Goal: Information Seeking & Learning: Learn about a topic

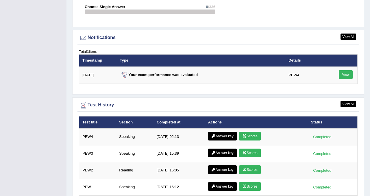
scroll to position [725, 0]
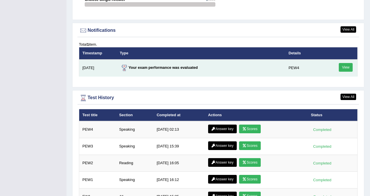
click at [346, 63] on link "View" at bounding box center [346, 67] width 14 height 9
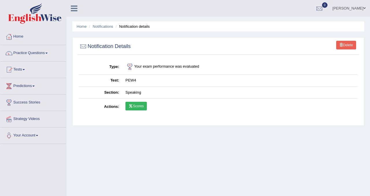
click at [141, 104] on link "Scores" at bounding box center [136, 106] width 21 height 9
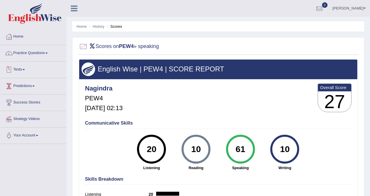
click at [23, 67] on link "Tests" at bounding box center [33, 69] width 66 height 14
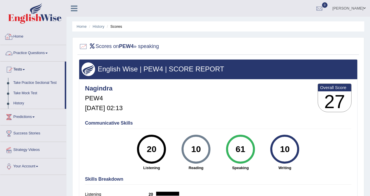
click at [18, 35] on link "Home" at bounding box center [33, 36] width 66 height 14
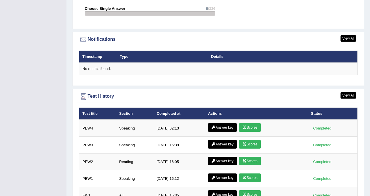
scroll to position [681, 0]
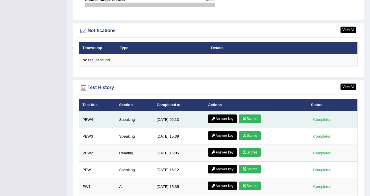
click at [226, 118] on link "Answer key" at bounding box center [222, 119] width 29 height 9
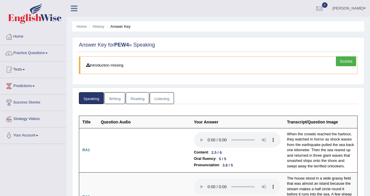
click at [117, 99] on link "Writing" at bounding box center [114, 98] width 21 height 12
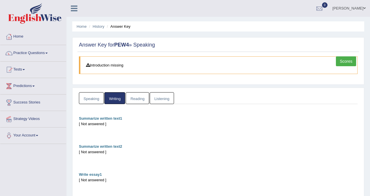
click at [141, 100] on link "Reading" at bounding box center [137, 98] width 23 height 12
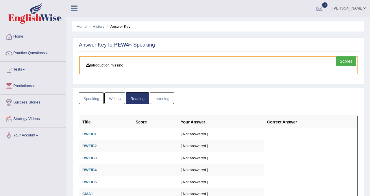
click at [153, 98] on link "Listening" at bounding box center [162, 98] width 24 height 12
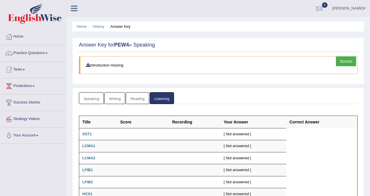
click at [110, 67] on blockquote "Introduction missing" at bounding box center [218, 65] width 279 height 18
click at [349, 60] on link "Scores" at bounding box center [346, 61] width 20 height 10
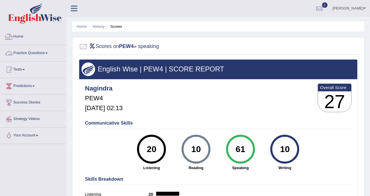
click at [27, 53] on link "Practice Questions" at bounding box center [33, 52] width 66 height 14
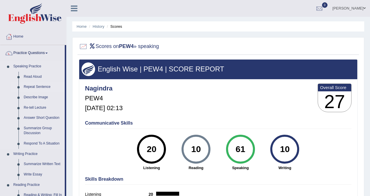
click at [32, 90] on link "Repeat Sentence" at bounding box center [43, 87] width 44 height 10
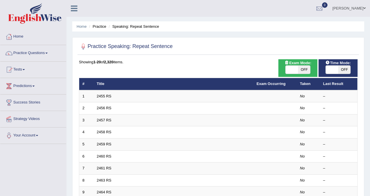
click at [304, 71] on span "OFF" at bounding box center [304, 70] width 12 height 8
checkbox input "true"
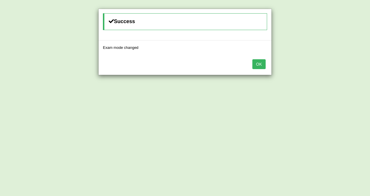
click at [261, 66] on button "OK" at bounding box center [258, 64] width 13 height 10
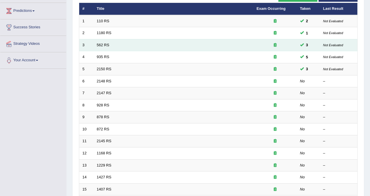
scroll to position [84, 0]
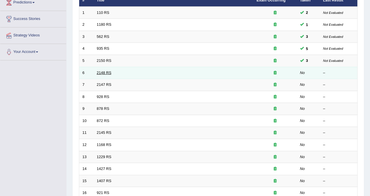
click at [107, 74] on link "2148 RS" at bounding box center [104, 73] width 15 height 4
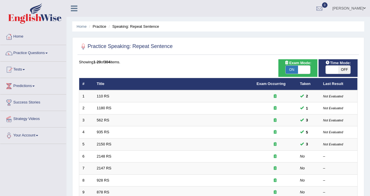
click at [345, 68] on span "OFF" at bounding box center [344, 70] width 12 height 8
checkbox input "true"
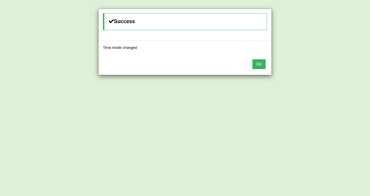
click at [256, 61] on button "OK" at bounding box center [258, 64] width 13 height 10
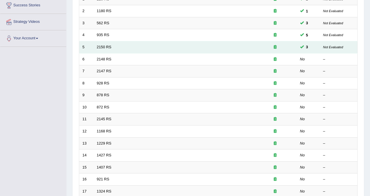
scroll to position [116, 0]
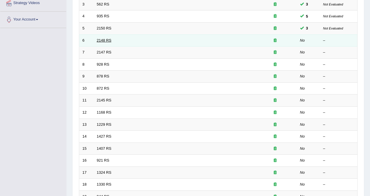
click at [106, 43] on link "2148 RS" at bounding box center [104, 40] width 15 height 4
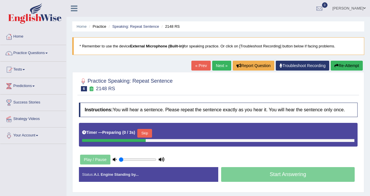
click at [150, 135] on button "Skip" at bounding box center [144, 133] width 14 height 9
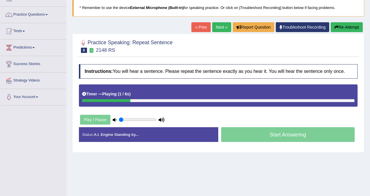
scroll to position [45, 0]
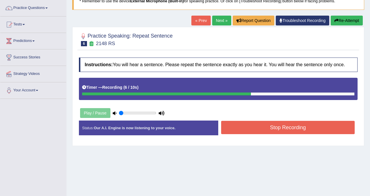
click at [277, 134] on button "Stop Recording" at bounding box center [288, 127] width 134 height 13
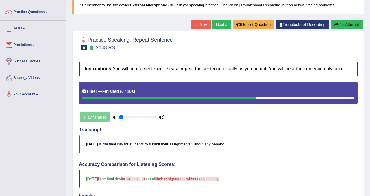
scroll to position [37, 0]
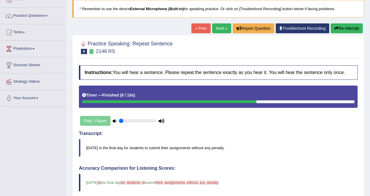
click at [350, 26] on button "Re-Attempt" at bounding box center [347, 28] width 32 height 10
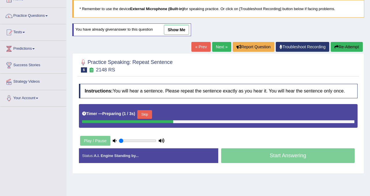
click at [147, 119] on button "Skip" at bounding box center [144, 114] width 14 height 9
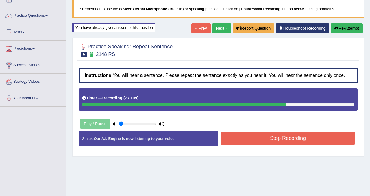
click at [281, 145] on button "Stop Recording" at bounding box center [288, 138] width 134 height 13
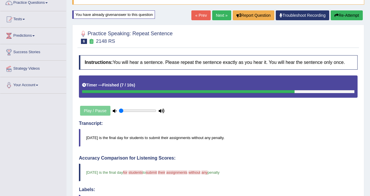
scroll to position [45, 0]
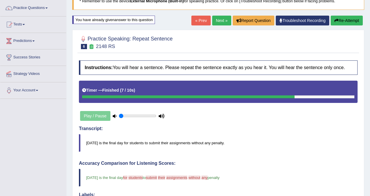
click at [221, 22] on link "Next »" at bounding box center [221, 21] width 19 height 10
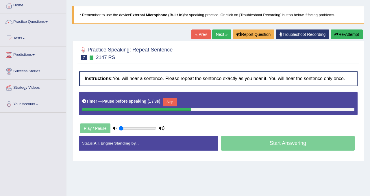
scroll to position [30, 0]
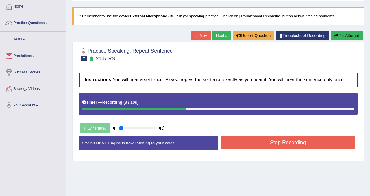
click at [265, 142] on button "Stop Recording" at bounding box center [288, 142] width 134 height 13
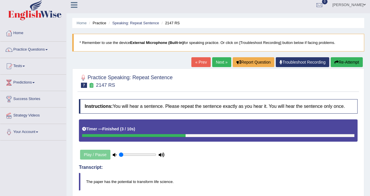
scroll to position [0, 0]
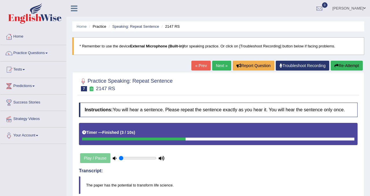
click at [351, 66] on button "Re-Attempt" at bounding box center [347, 66] width 32 height 10
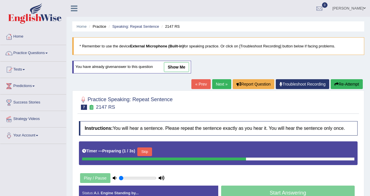
click at [148, 154] on button "Skip" at bounding box center [144, 152] width 14 height 9
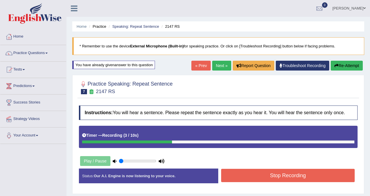
click at [286, 178] on button "Stop Recording" at bounding box center [288, 175] width 134 height 13
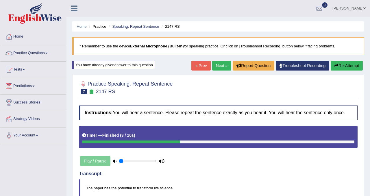
click at [224, 64] on link "Next »" at bounding box center [221, 66] width 19 height 10
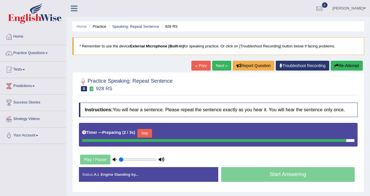
click at [149, 138] on button "Skip" at bounding box center [144, 133] width 14 height 9
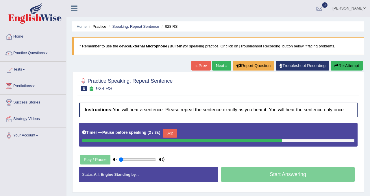
click at [172, 138] on button "Skip" at bounding box center [170, 133] width 14 height 9
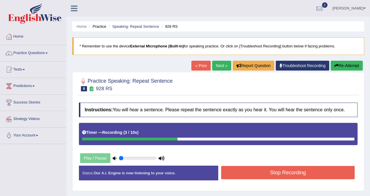
click at [292, 174] on button "Stop Recording" at bounding box center [288, 172] width 134 height 13
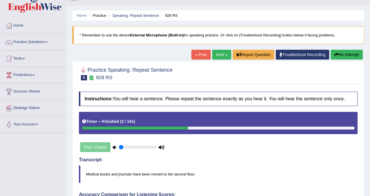
scroll to position [7, 0]
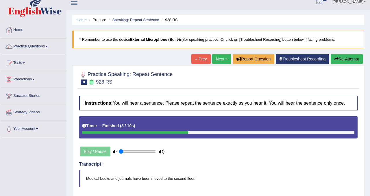
click at [342, 62] on button "Re-Attempt" at bounding box center [347, 59] width 32 height 10
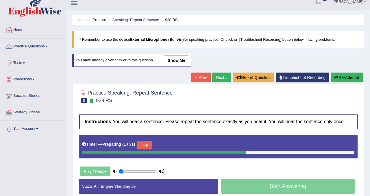
click at [146, 150] on button "Skip" at bounding box center [144, 145] width 14 height 9
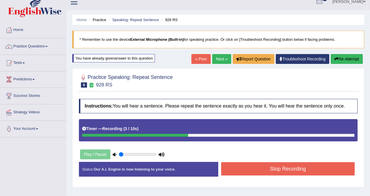
click at [254, 176] on button "Stop Recording" at bounding box center [288, 168] width 134 height 13
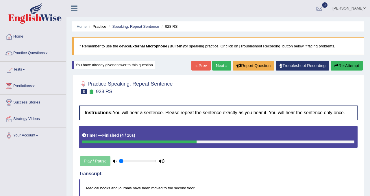
click at [220, 65] on link "Next »" at bounding box center [221, 66] width 19 height 10
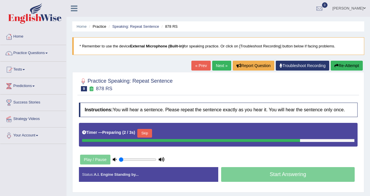
click at [148, 137] on button "Skip" at bounding box center [144, 133] width 14 height 9
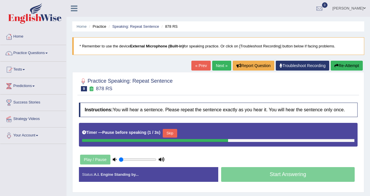
click at [177, 135] on button "Skip" at bounding box center [170, 133] width 14 height 9
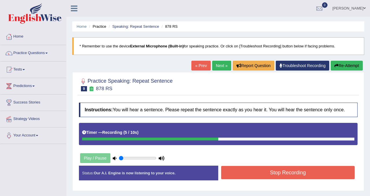
click at [269, 179] on button "Stop Recording" at bounding box center [288, 172] width 134 height 13
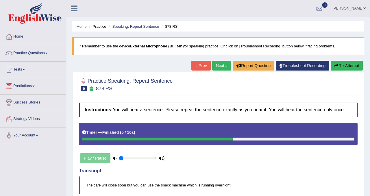
click at [219, 63] on link "Next »" at bounding box center [221, 66] width 19 height 10
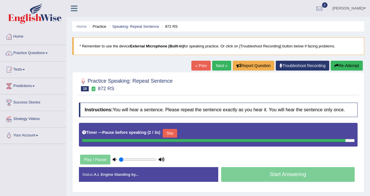
click at [174, 137] on button "Skip" at bounding box center [170, 133] width 14 height 9
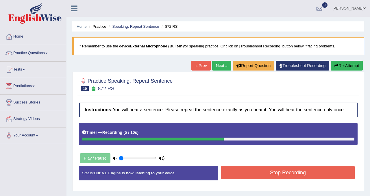
click at [349, 66] on button "Re-Attempt" at bounding box center [347, 66] width 32 height 10
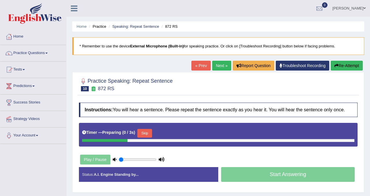
click at [150, 138] on button "Skip" at bounding box center [144, 133] width 14 height 9
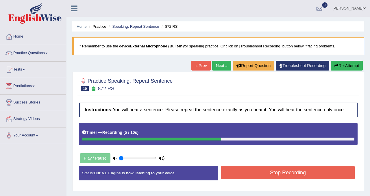
click at [299, 176] on button "Stop Recording" at bounding box center [288, 172] width 134 height 13
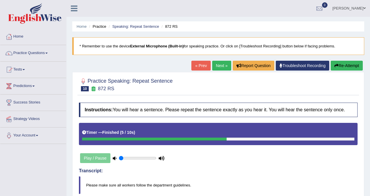
click at [339, 67] on button "Re-Attempt" at bounding box center [347, 66] width 32 height 10
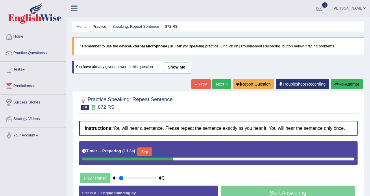
click at [145, 156] on button "Skip" at bounding box center [144, 152] width 14 height 9
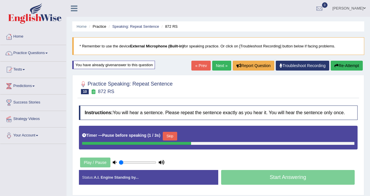
click at [175, 138] on button "Skip" at bounding box center [170, 136] width 14 height 9
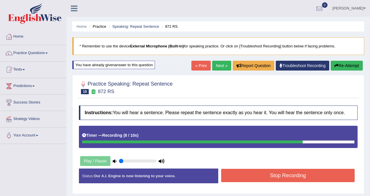
click at [346, 66] on button "Re-Attempt" at bounding box center [347, 66] width 32 height 10
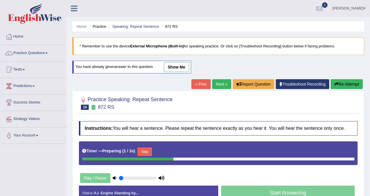
click at [152, 156] on button "Skip" at bounding box center [144, 152] width 14 height 9
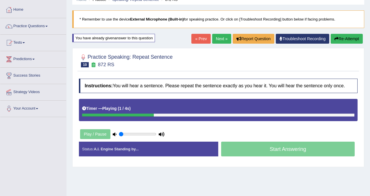
scroll to position [30, 0]
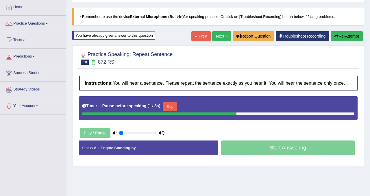
click at [170, 111] on button "Skip" at bounding box center [170, 106] width 14 height 9
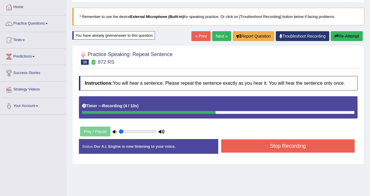
click at [276, 151] on button "Stop Recording" at bounding box center [288, 145] width 134 height 13
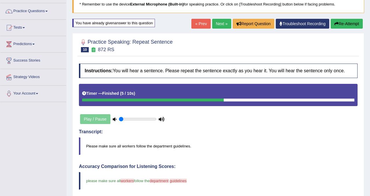
scroll to position [41, 0]
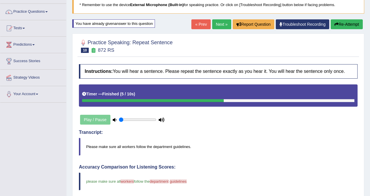
click at [332, 26] on button "Re-Attempt" at bounding box center [347, 24] width 32 height 10
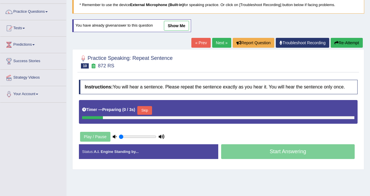
click at [147, 115] on button "Skip" at bounding box center [144, 110] width 14 height 9
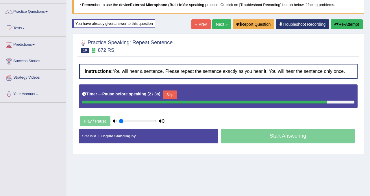
click at [171, 99] on button "Skip" at bounding box center [170, 95] width 14 height 9
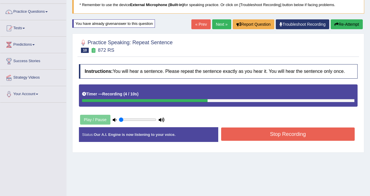
click at [256, 141] on button "Stop Recording" at bounding box center [288, 134] width 134 height 13
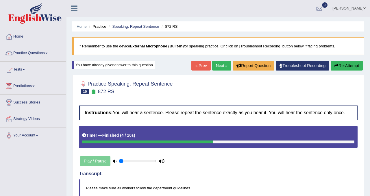
click at [214, 69] on link "Next »" at bounding box center [221, 66] width 19 height 10
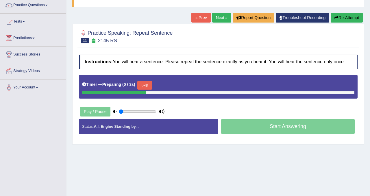
scroll to position [50, 0]
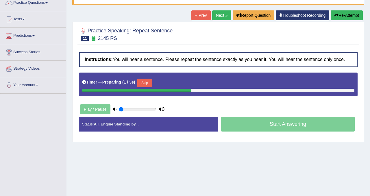
click at [147, 84] on button "Skip" at bounding box center [144, 83] width 14 height 9
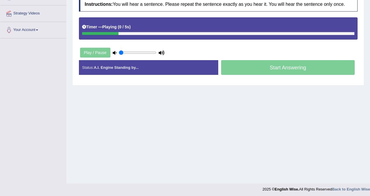
scroll to position [108, 0]
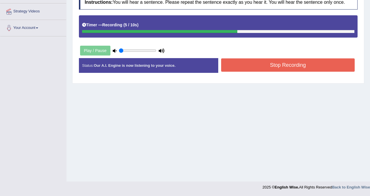
click at [262, 73] on div "Stop Recording" at bounding box center [287, 65] width 139 height 15
click at [263, 71] on button "Stop Recording" at bounding box center [288, 64] width 134 height 13
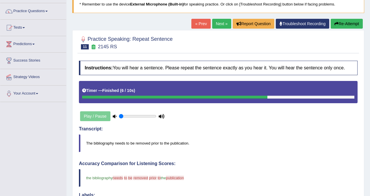
scroll to position [40, 0]
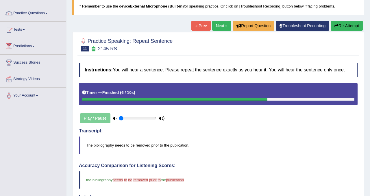
click at [340, 26] on button "Re-Attempt" at bounding box center [347, 26] width 32 height 10
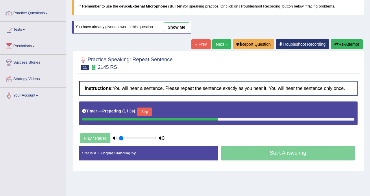
click at [149, 115] on button "Skip" at bounding box center [144, 112] width 14 height 9
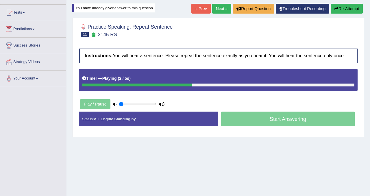
scroll to position [32, 0]
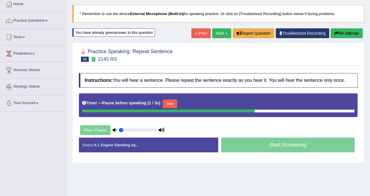
click at [175, 108] on button "Skip" at bounding box center [170, 103] width 14 height 9
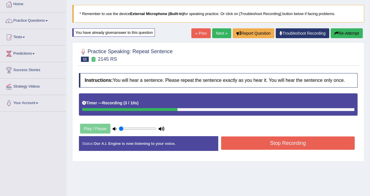
click at [289, 146] on button "Stop Recording" at bounding box center [288, 143] width 134 height 13
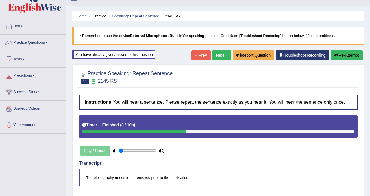
scroll to position [0, 0]
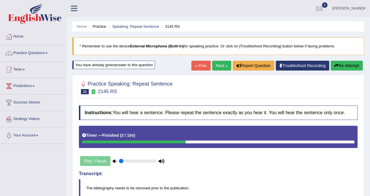
click at [349, 65] on button "Re-Attempt" at bounding box center [347, 66] width 32 height 10
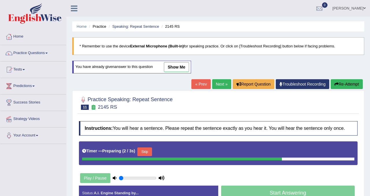
click at [151, 156] on button "Skip" at bounding box center [144, 152] width 14 height 9
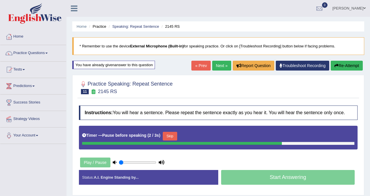
click at [172, 139] on button "Skip" at bounding box center [170, 136] width 14 height 9
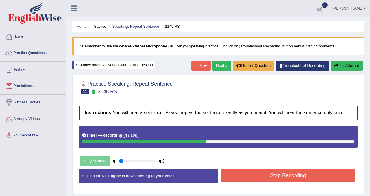
click at [279, 182] on button "Stop Recording" at bounding box center [288, 175] width 134 height 13
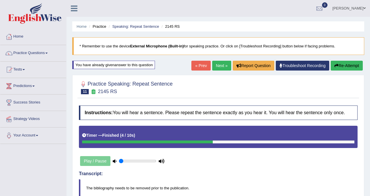
click at [212, 66] on link "Next »" at bounding box center [221, 66] width 19 height 10
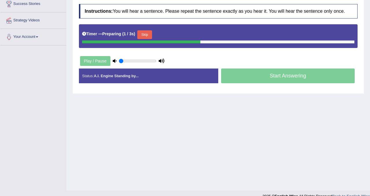
click at [143, 38] on button "Skip" at bounding box center [144, 34] width 14 height 9
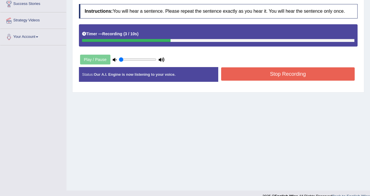
click at [281, 78] on button "Stop Recording" at bounding box center [288, 73] width 134 height 13
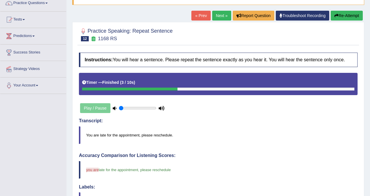
scroll to position [23, 0]
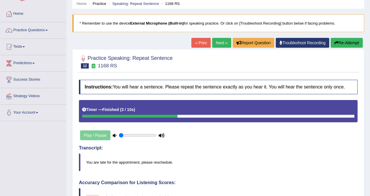
click at [346, 47] on button "Re-Attempt" at bounding box center [347, 43] width 32 height 10
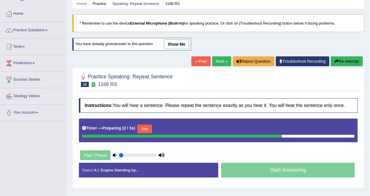
click at [148, 133] on button "Skip" at bounding box center [144, 129] width 14 height 9
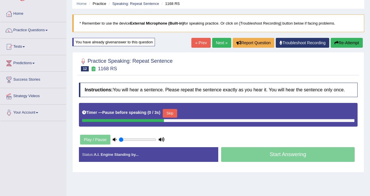
click at [172, 118] on button "Skip" at bounding box center [170, 113] width 14 height 9
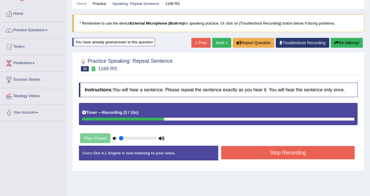
click at [266, 157] on button "Stop Recording" at bounding box center [288, 152] width 134 height 13
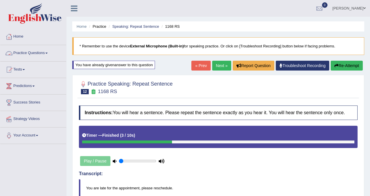
click at [37, 53] on link "Practice Questions" at bounding box center [33, 52] width 66 height 14
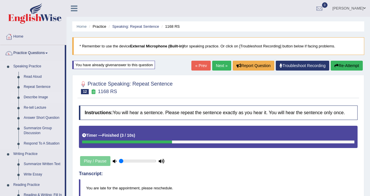
click at [42, 93] on link "Describe Image" at bounding box center [43, 97] width 44 height 10
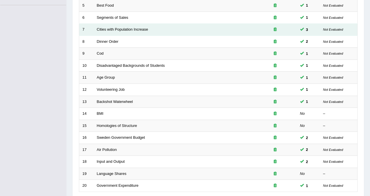
scroll to position [187, 0]
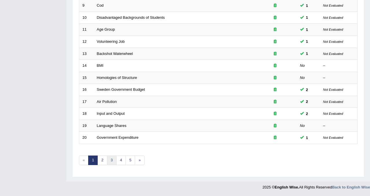
click at [113, 161] on link "3" at bounding box center [112, 161] width 10 height 10
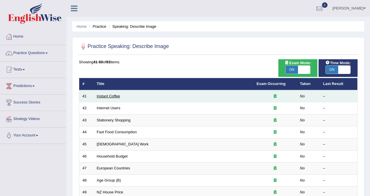
click at [107, 98] on link "Instant Coffee" at bounding box center [108, 96] width 23 height 4
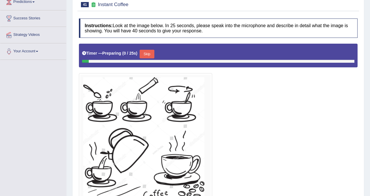
scroll to position [109, 0]
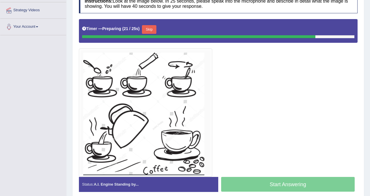
click at [153, 30] on button "Skip" at bounding box center [149, 29] width 14 height 9
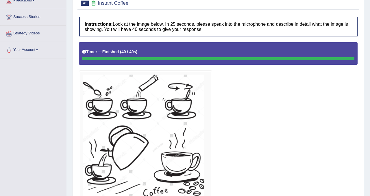
scroll to position [0, 0]
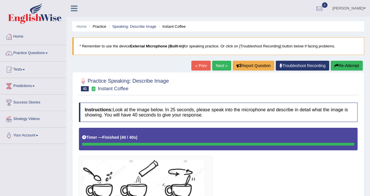
click at [217, 63] on link "Next »" at bounding box center [221, 66] width 19 height 10
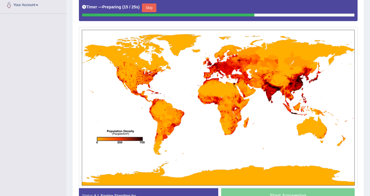
scroll to position [130, 0]
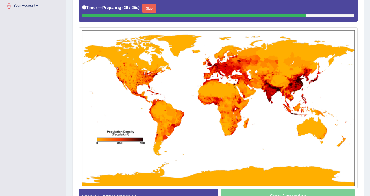
click at [152, 4] on button "Skip" at bounding box center [149, 8] width 14 height 9
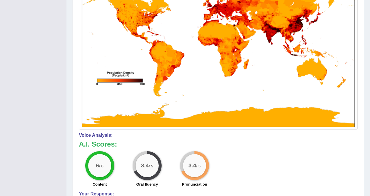
scroll to position [0, 0]
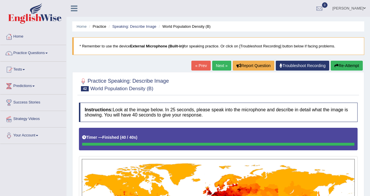
click at [346, 64] on button "Re-Attempt" at bounding box center [347, 66] width 32 height 10
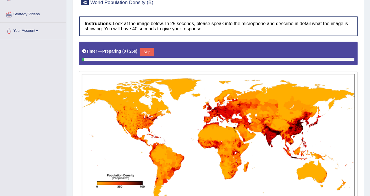
scroll to position [120, 0]
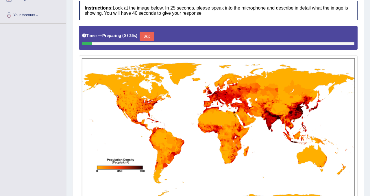
click at [150, 36] on button "Skip" at bounding box center [147, 36] width 14 height 9
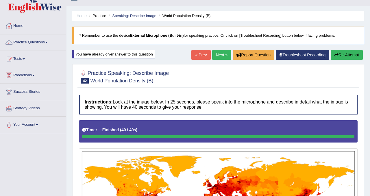
scroll to position [3, 0]
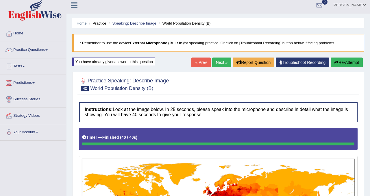
click at [219, 61] on link "Next »" at bounding box center [221, 63] width 19 height 10
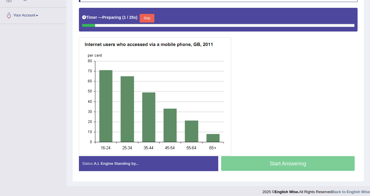
scroll to position [125, 0]
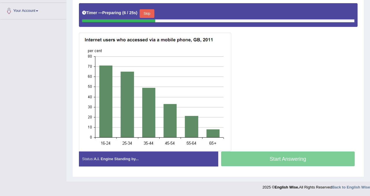
click at [152, 12] on button "Skip" at bounding box center [147, 13] width 14 height 9
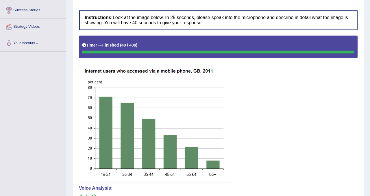
scroll to position [45, 0]
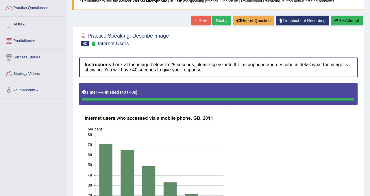
click at [346, 21] on button "Re-Attempt" at bounding box center [347, 21] width 32 height 10
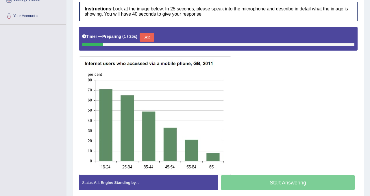
click at [148, 35] on button "Skip" at bounding box center [147, 37] width 14 height 9
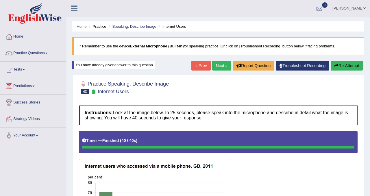
click at [345, 67] on button "Re-Attempt" at bounding box center [347, 66] width 32 height 10
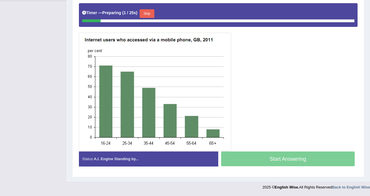
click at [150, 15] on button "Skip" at bounding box center [147, 13] width 14 height 9
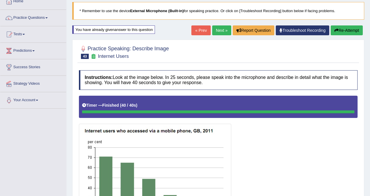
scroll to position [34, 0]
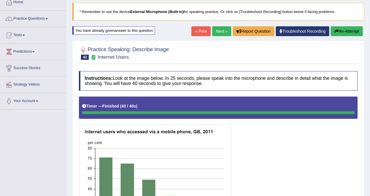
click at [349, 30] on button "Re-Attempt" at bounding box center [347, 31] width 32 height 10
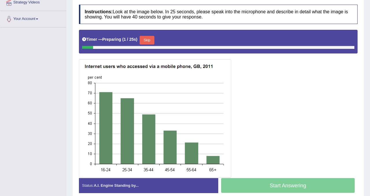
scroll to position [117, 0]
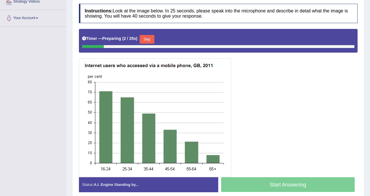
click at [152, 40] on button "Skip" at bounding box center [147, 39] width 14 height 9
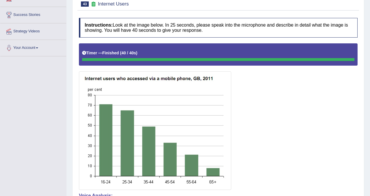
scroll to position [0, 0]
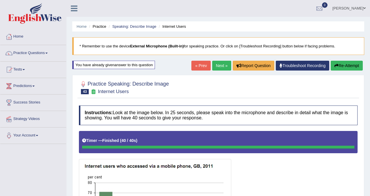
click at [219, 65] on link "Next »" at bounding box center [221, 66] width 19 height 10
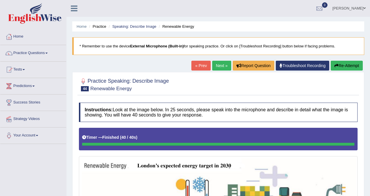
click at [220, 65] on link "Next »" at bounding box center [221, 66] width 19 height 10
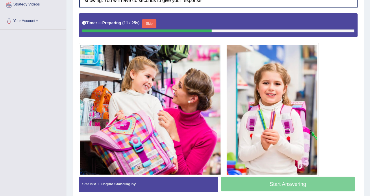
scroll to position [116, 0]
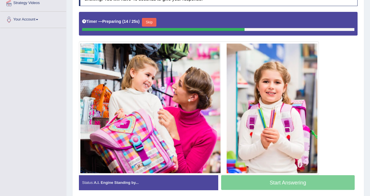
click at [152, 23] on button "Skip" at bounding box center [149, 22] width 14 height 9
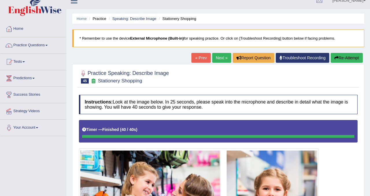
scroll to position [0, 0]
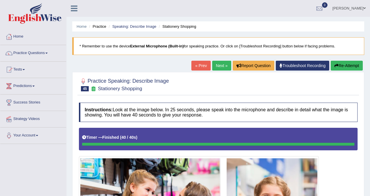
click at [348, 67] on button "Re-Attempt" at bounding box center [347, 66] width 32 height 10
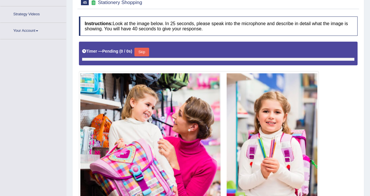
scroll to position [120, 0]
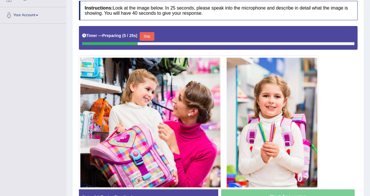
click at [153, 36] on button "Skip" at bounding box center [147, 36] width 14 height 9
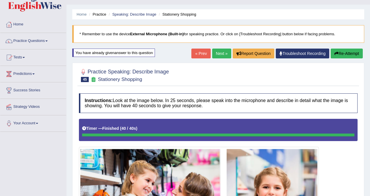
scroll to position [0, 0]
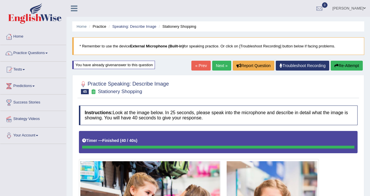
click at [218, 62] on link "Next »" at bounding box center [221, 66] width 19 height 10
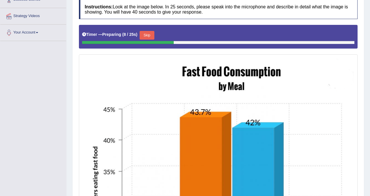
scroll to position [79, 0]
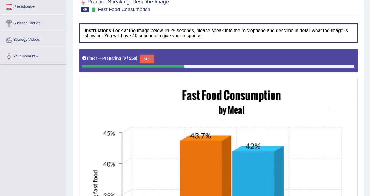
click at [150, 58] on button "Skip" at bounding box center [147, 59] width 14 height 9
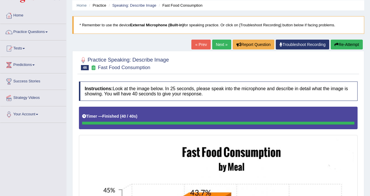
scroll to position [14, 0]
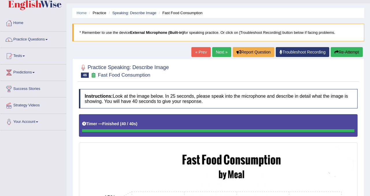
click at [349, 49] on button "Re-Attempt" at bounding box center [347, 52] width 32 height 10
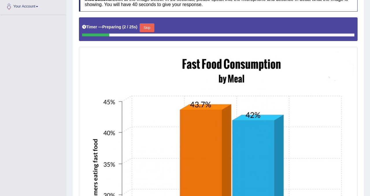
scroll to position [120, 0]
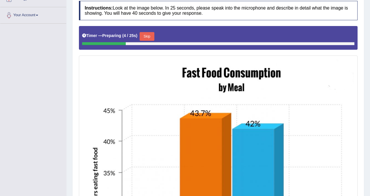
click at [152, 35] on button "Skip" at bounding box center [147, 36] width 14 height 9
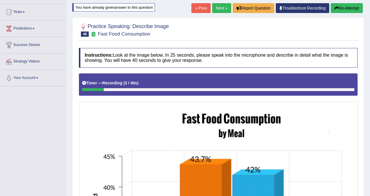
scroll to position [51, 0]
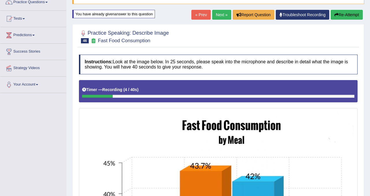
click at [341, 14] on button "Re-Attempt" at bounding box center [347, 15] width 32 height 10
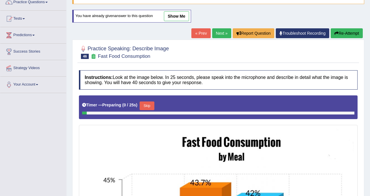
scroll to position [142, 0]
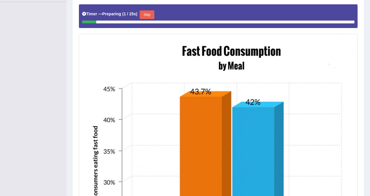
click at [149, 15] on button "Skip" at bounding box center [147, 14] width 14 height 9
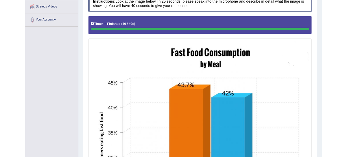
scroll to position [100, 0]
